Goal: Task Accomplishment & Management: Use online tool/utility

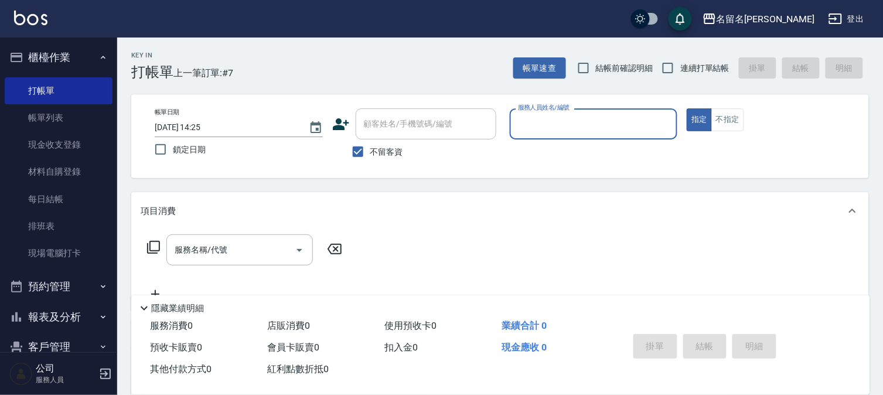
click at [626, 134] on input "服務人員姓名/編號" at bounding box center [594, 124] width 158 height 21
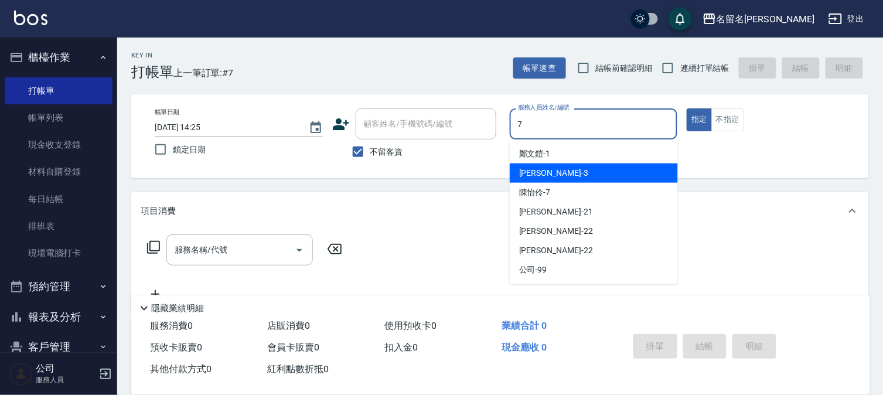
type input "陳怡伶-7"
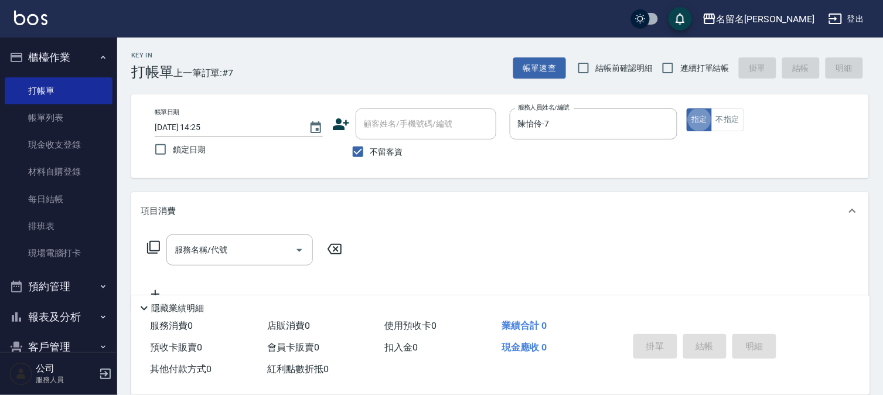
type button "true"
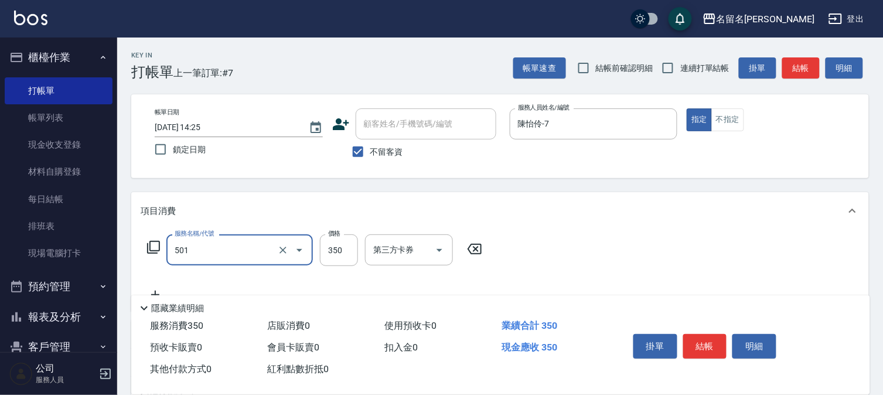
type input "P.S洗髮(501)"
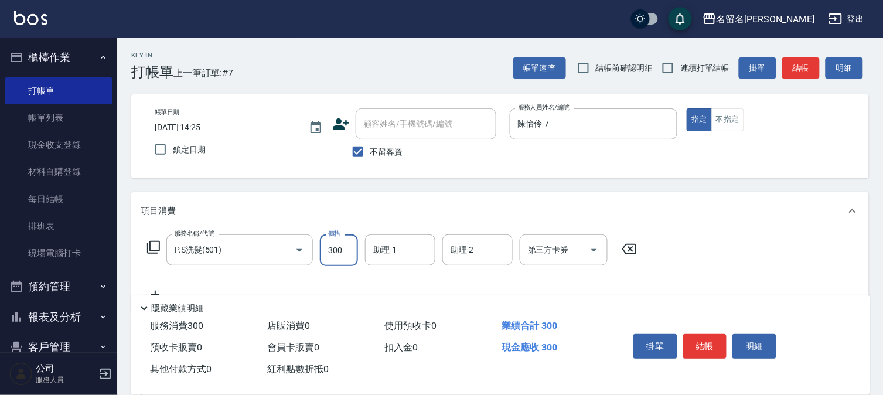
type input "300"
type input "陳怡伶-7"
click at [701, 340] on button "結帳" at bounding box center [705, 346] width 44 height 25
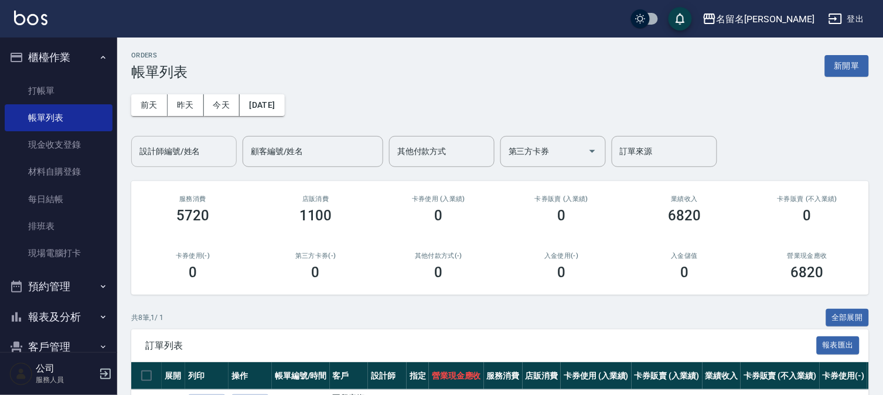
click at [196, 165] on div "設計師編號/姓名" at bounding box center [183, 151] width 105 height 31
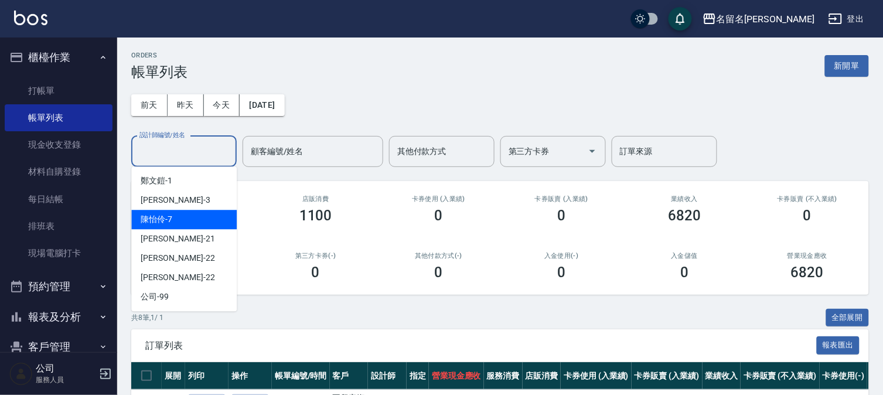
click at [190, 214] on div "[PERSON_NAME]-7" at bounding box center [183, 219] width 105 height 19
type input "陳怡伶-7"
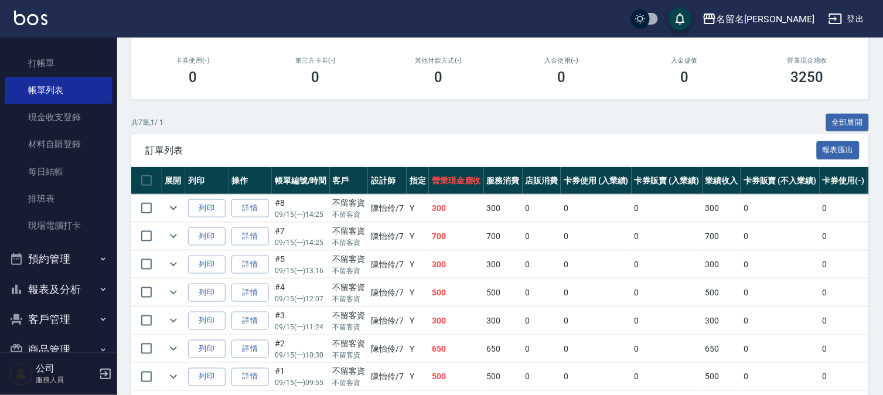
scroll to position [53, 0]
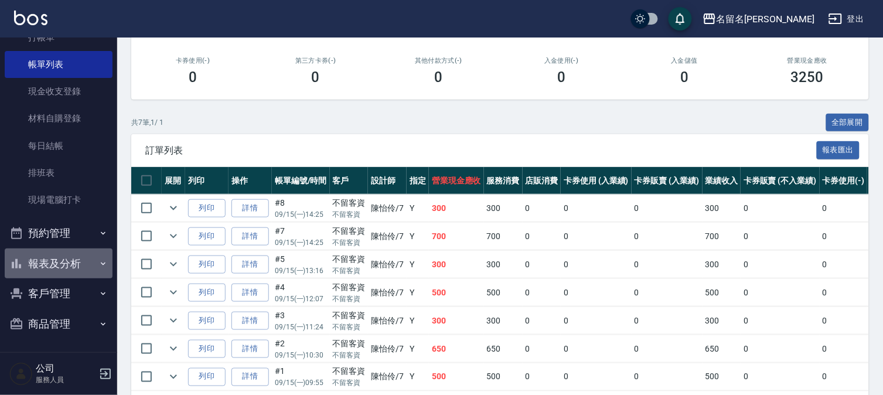
click at [71, 260] on button "報表及分析" at bounding box center [59, 263] width 108 height 30
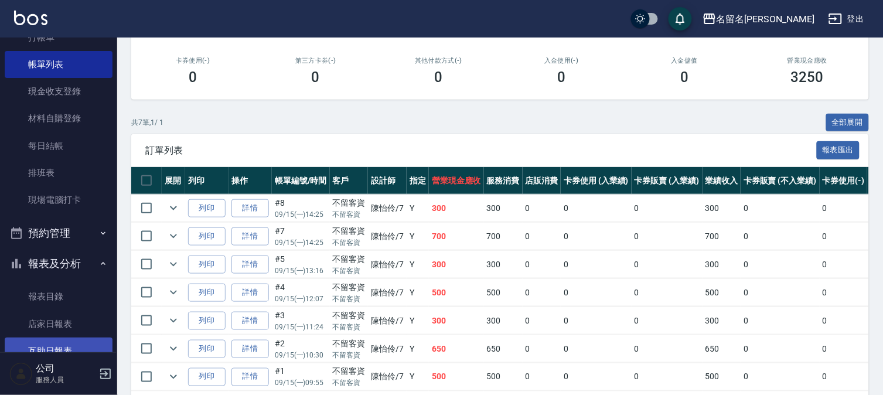
scroll to position [183, 0]
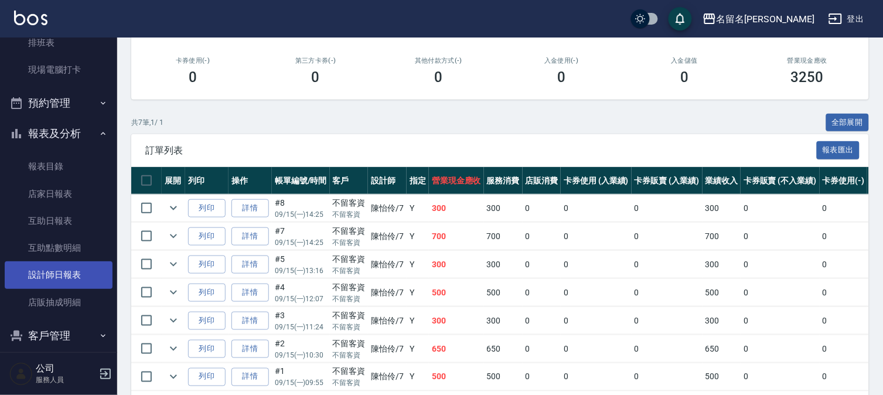
click at [45, 269] on link "設計師日報表" at bounding box center [59, 274] width 108 height 27
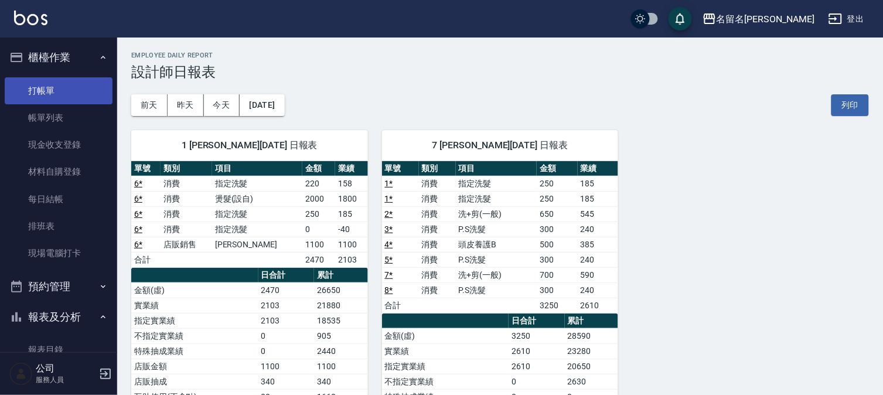
click at [66, 88] on link "打帳單" at bounding box center [59, 90] width 108 height 27
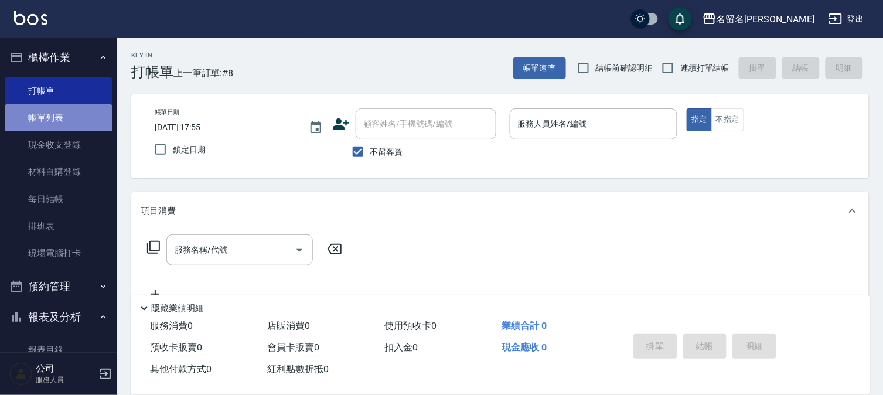
click at [98, 109] on link "帳單列表" at bounding box center [59, 117] width 108 height 27
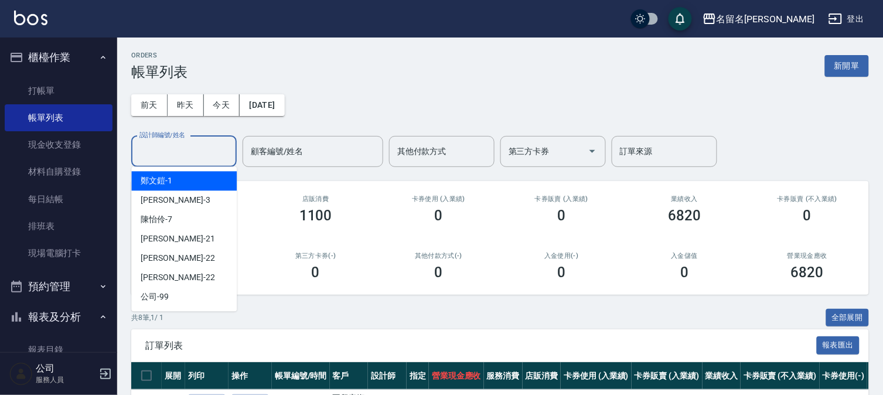
click at [200, 159] on input "設計師編號/姓名" at bounding box center [183, 151] width 95 height 21
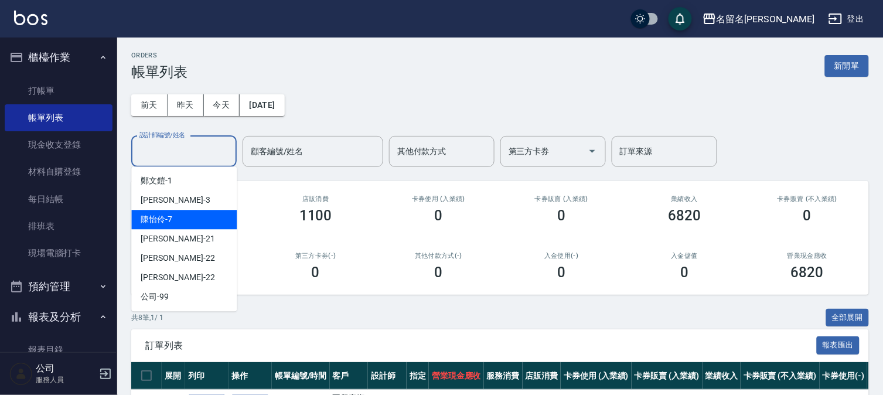
click at [206, 213] on div "[PERSON_NAME]-7" at bounding box center [183, 219] width 105 height 19
type input "陳怡伶-7"
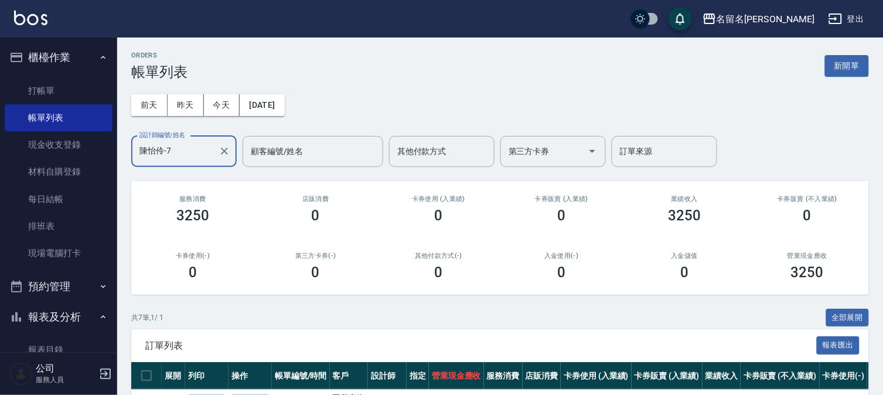
click at [57, 76] on ul "打帳單 帳單列表 現金收支登錄 材料自購登錄 每日結帳 排班表 現場電腦打卡" at bounding box center [59, 172] width 108 height 199
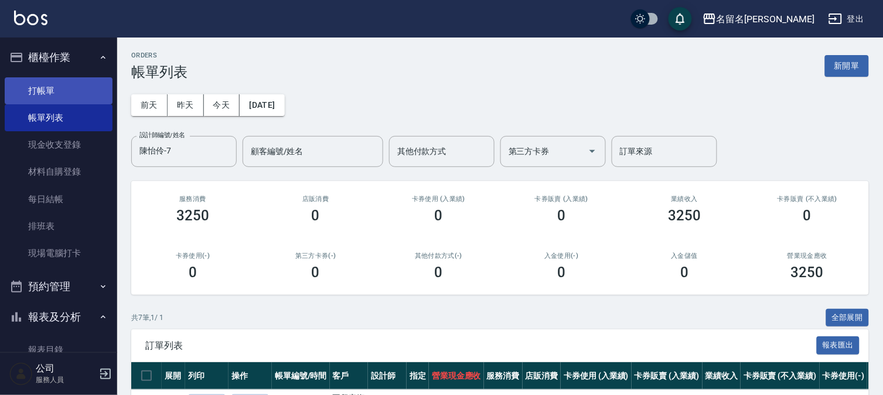
click at [66, 91] on link "打帳單" at bounding box center [59, 90] width 108 height 27
